Goal: Transaction & Acquisition: Purchase product/service

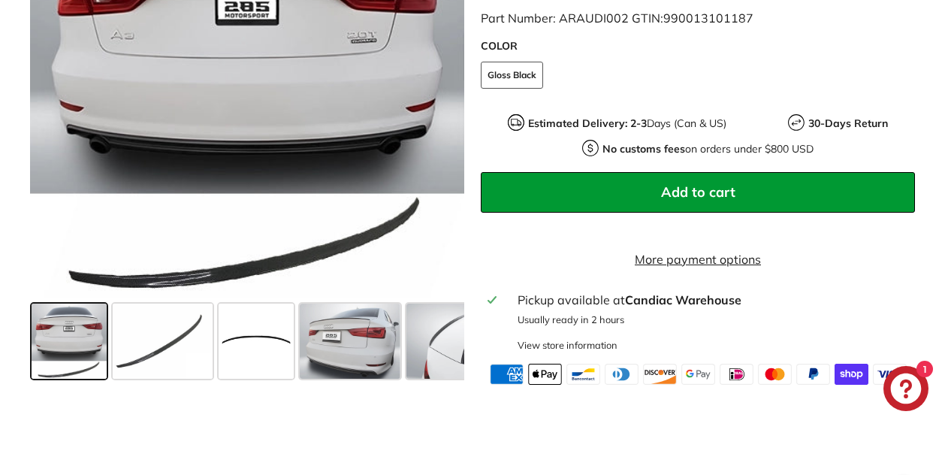
scroll to position [530, 0]
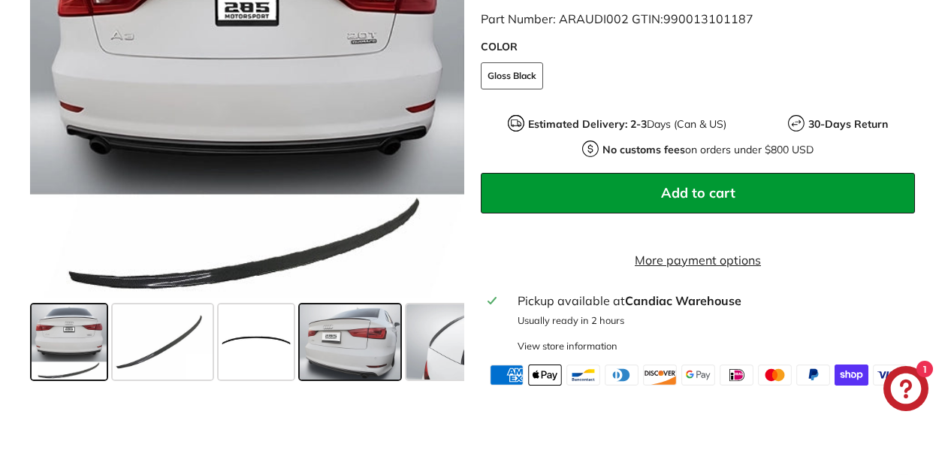
click at [334, 344] on span at bounding box center [350, 341] width 100 height 75
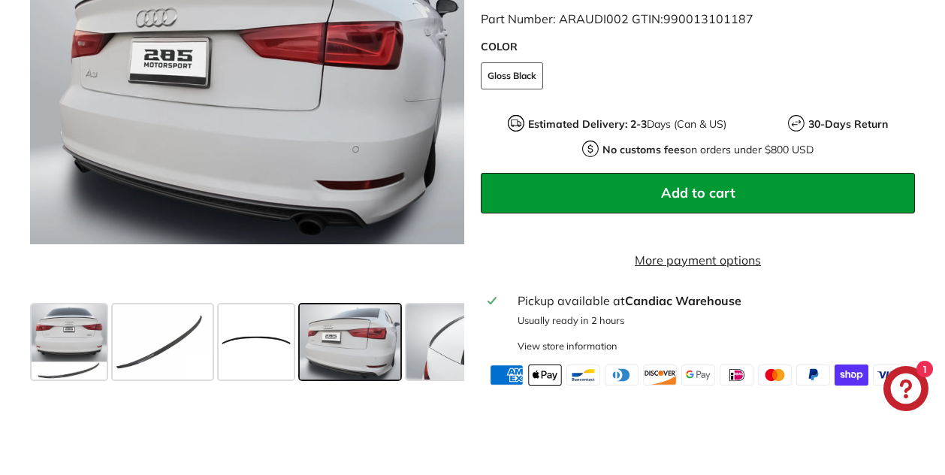
scroll to position [465, 0]
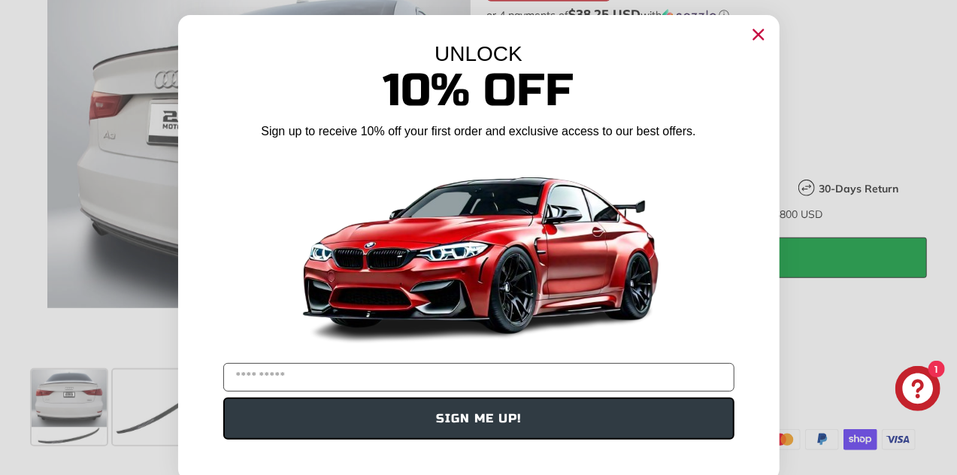
click at [748, 47] on div "UNLOCK" at bounding box center [479, 54] width 556 height 24
click at [750, 40] on circle "Close dialog" at bounding box center [757, 34] width 23 height 23
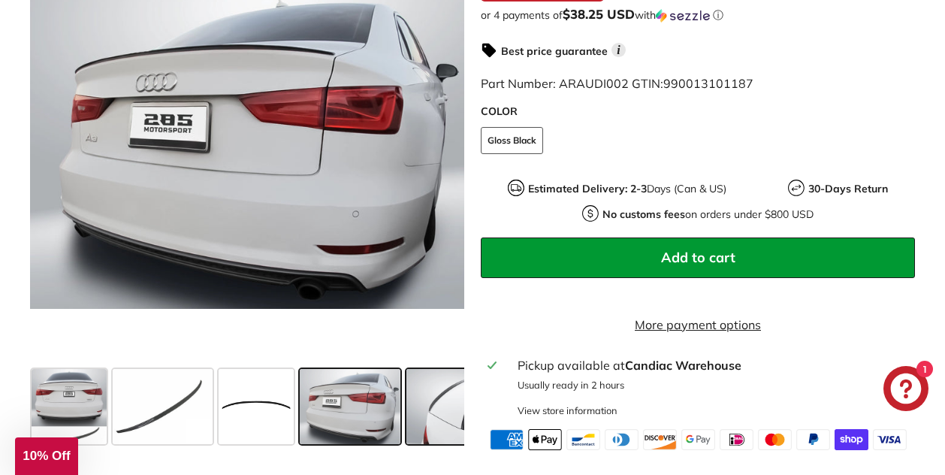
click at [442, 401] on span at bounding box center [457, 406] width 100 height 75
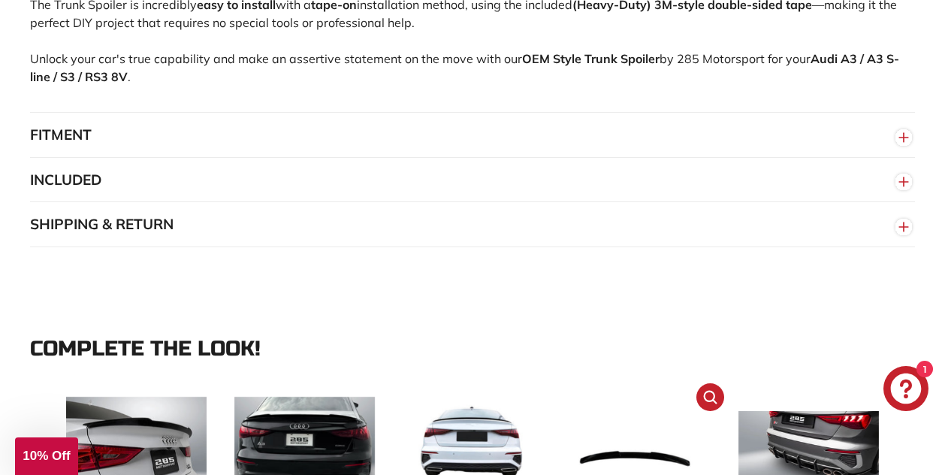
scroll to position [1197, 0]
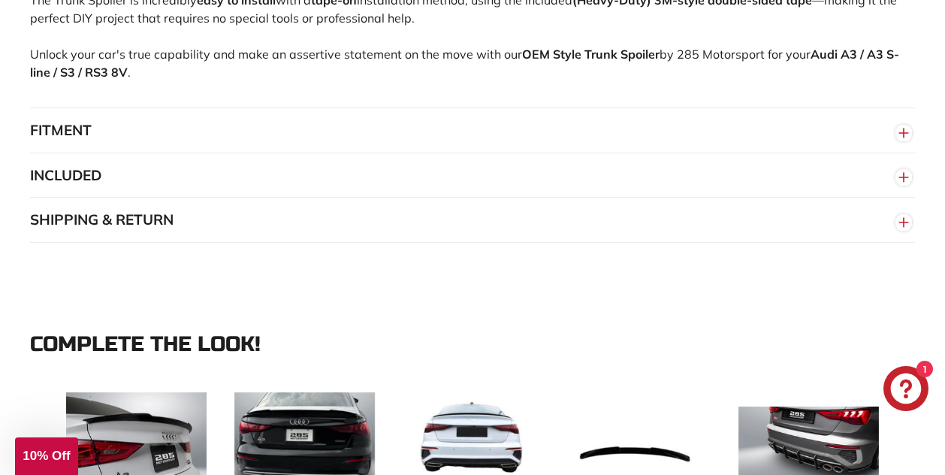
click at [903, 141] on circle "button" at bounding box center [904, 133] width 17 height 17
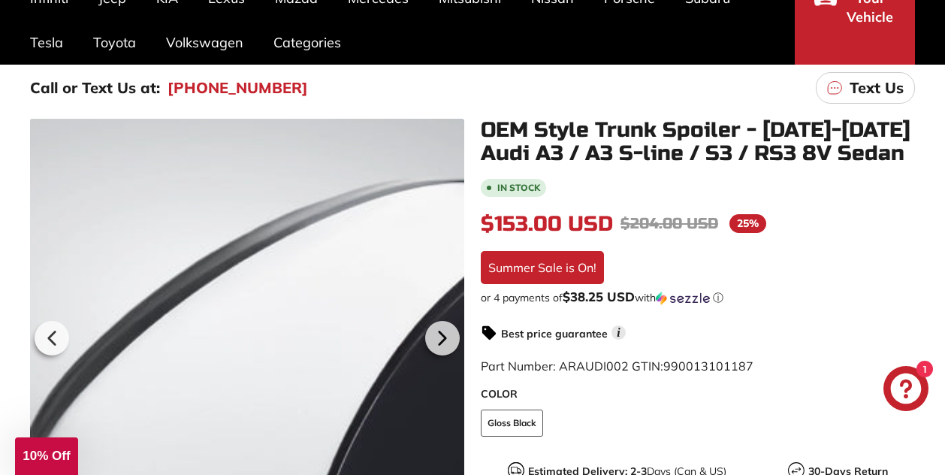
scroll to position [0, 0]
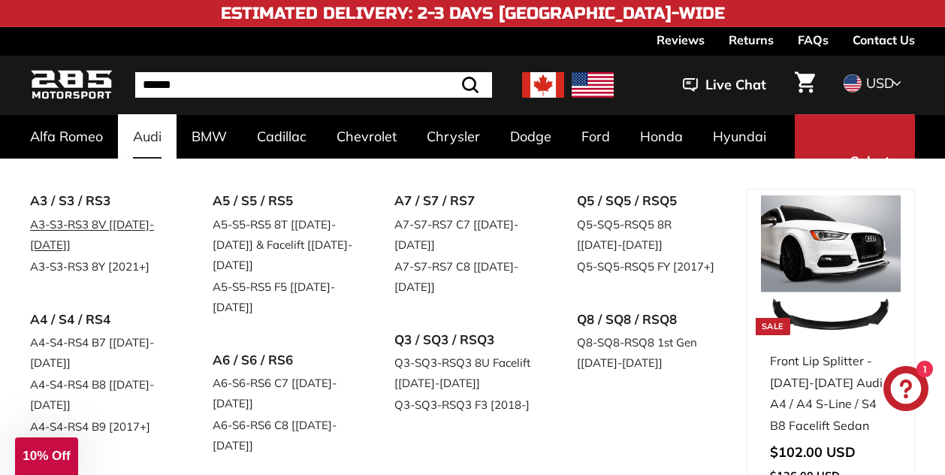
click at [80, 230] on link "A3-S3-RS3 8V [[DATE]-[DATE]]" at bounding box center [100, 234] width 141 height 42
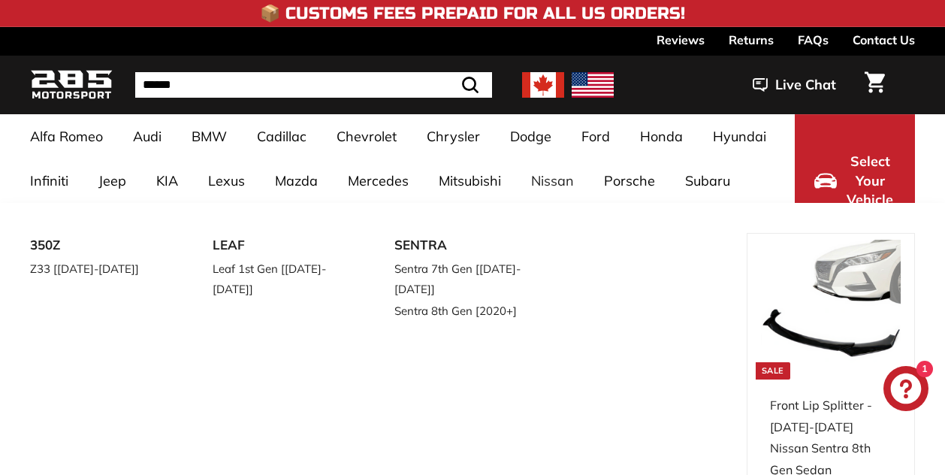
select select "**********"
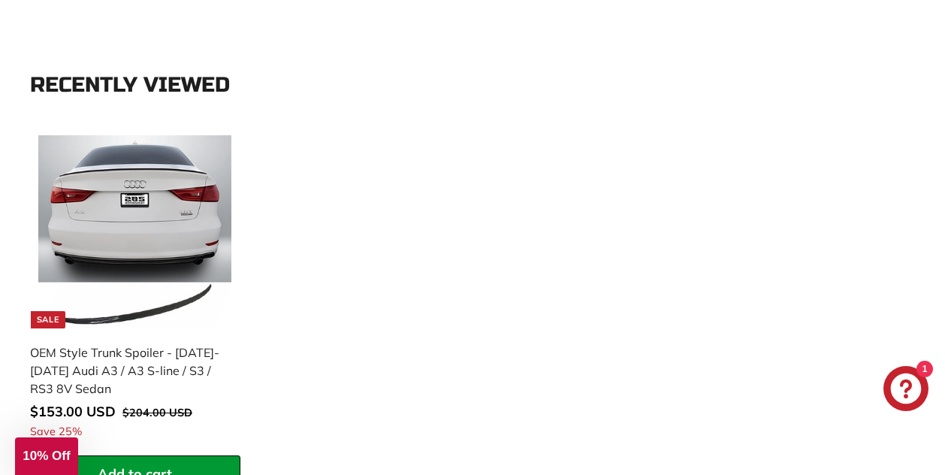
scroll to position [2531, 0]
